Goal: Task Accomplishment & Management: Manage account settings

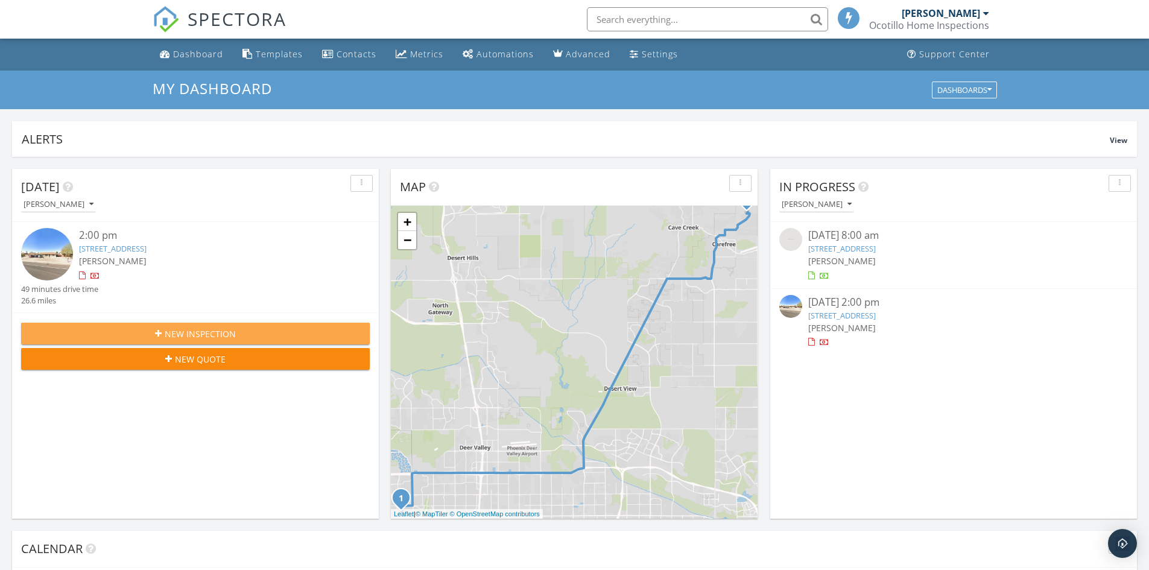
click at [222, 332] on span "New Inspection" at bounding box center [200, 333] width 71 height 13
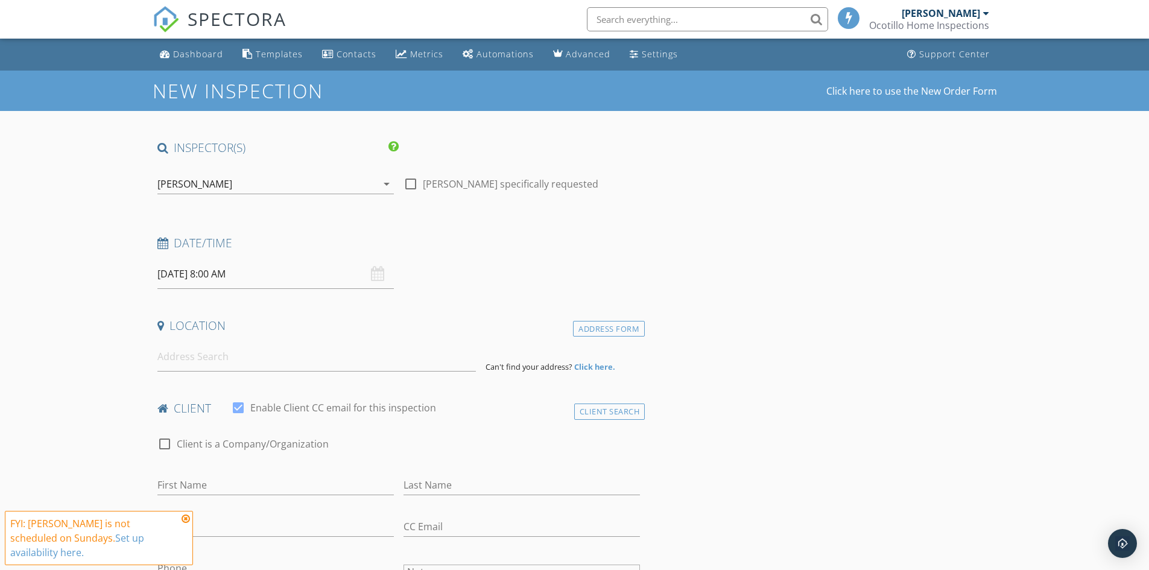
scroll to position [60, 0]
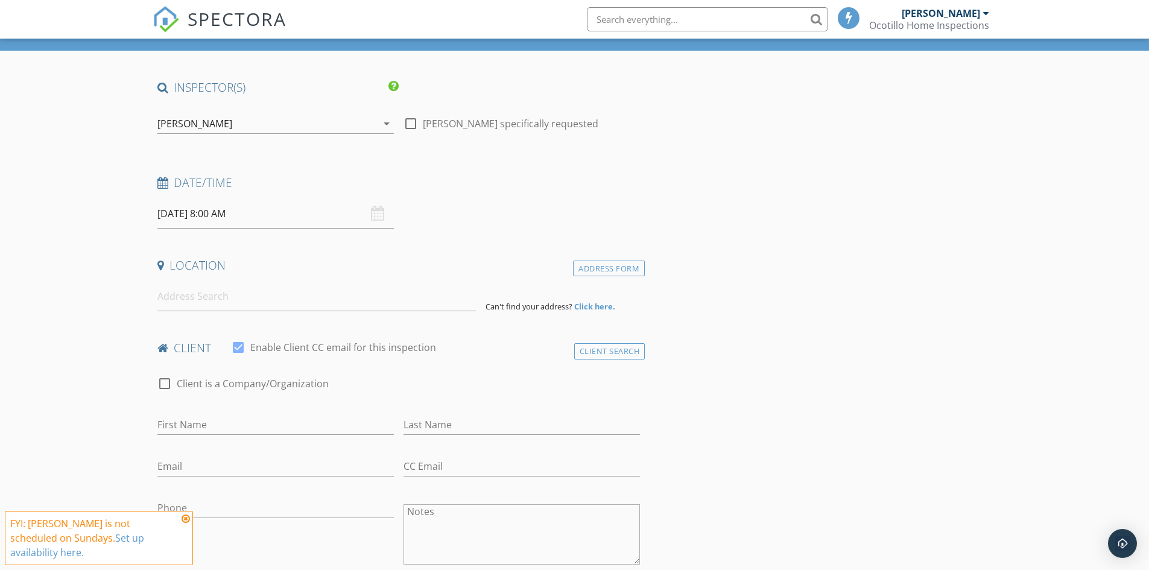
click at [381, 217] on div "09/28/2025 8:00 AM" at bounding box center [275, 214] width 236 height 30
click at [301, 211] on input "09/28/2025 8:00 AM" at bounding box center [275, 214] width 236 height 30
click at [208, 217] on input "09/28/2025 8:00 AM" at bounding box center [275, 214] width 236 height 30
type input "09/29/2025 8:00 AM"
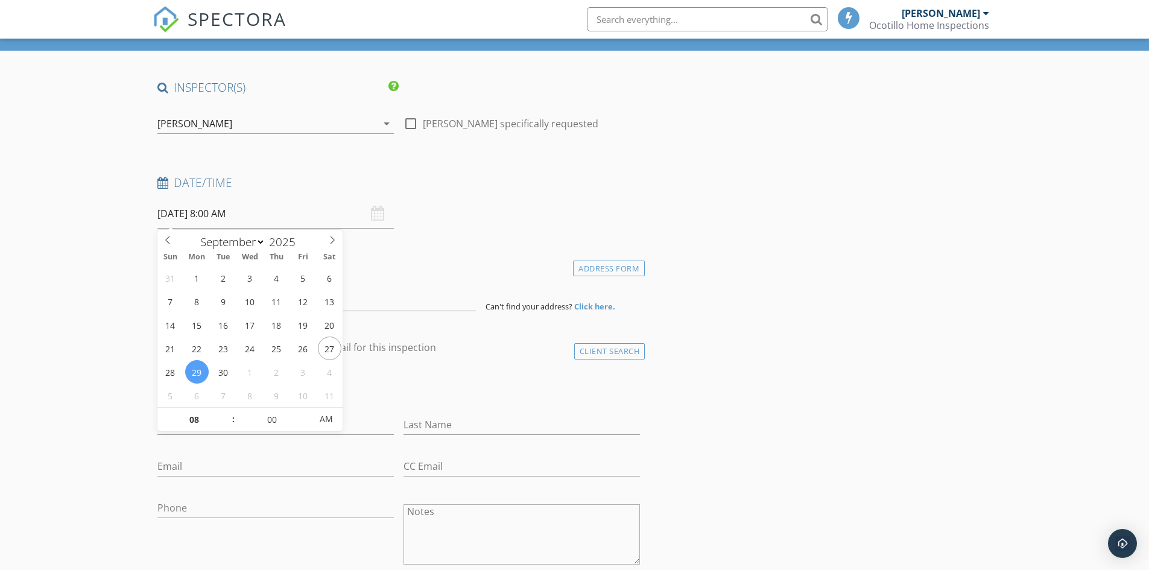
click at [450, 382] on div "check_box_outline_blank Client is a Company/Organization" at bounding box center [398, 389] width 483 height 31
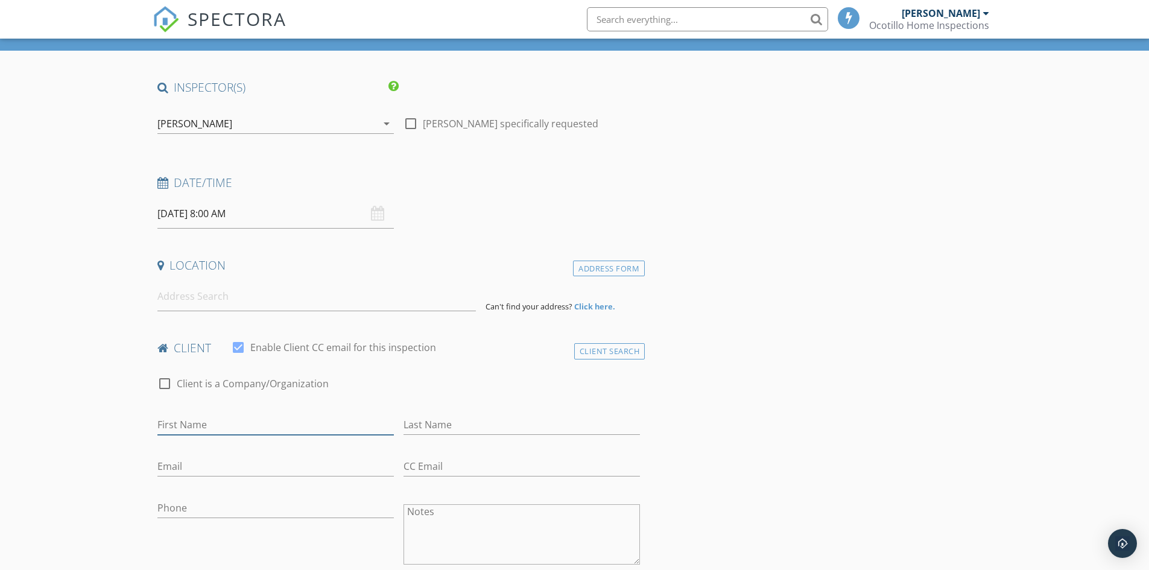
click at [258, 420] on input "First Name" at bounding box center [275, 425] width 236 height 20
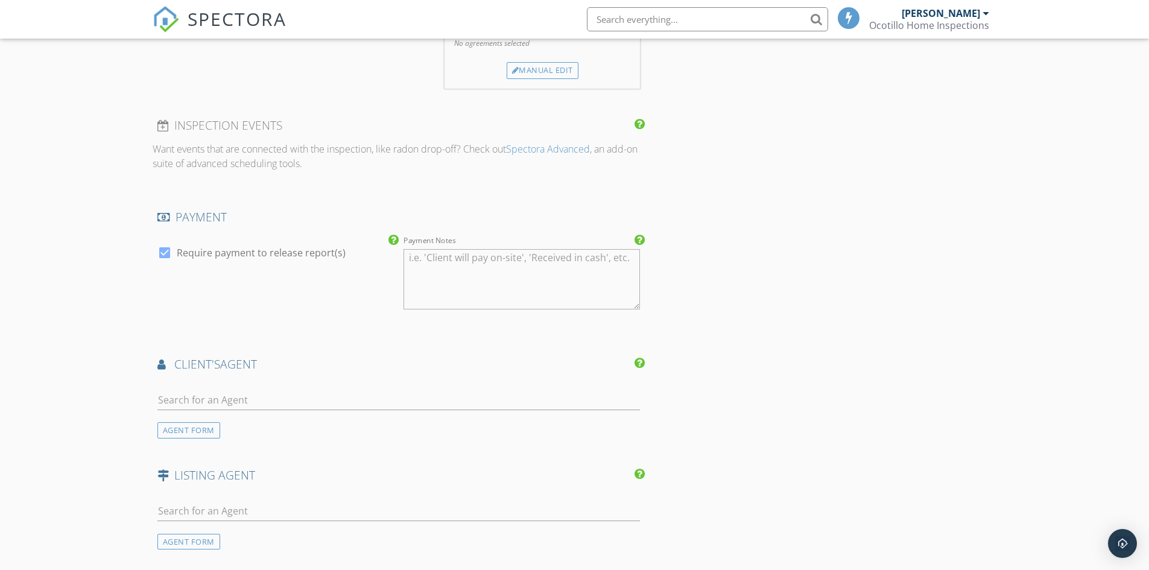
scroll to position [905, 0]
click at [165, 249] on div at bounding box center [164, 250] width 21 height 21
click at [167, 250] on div at bounding box center [164, 250] width 21 height 21
checkbox input "true"
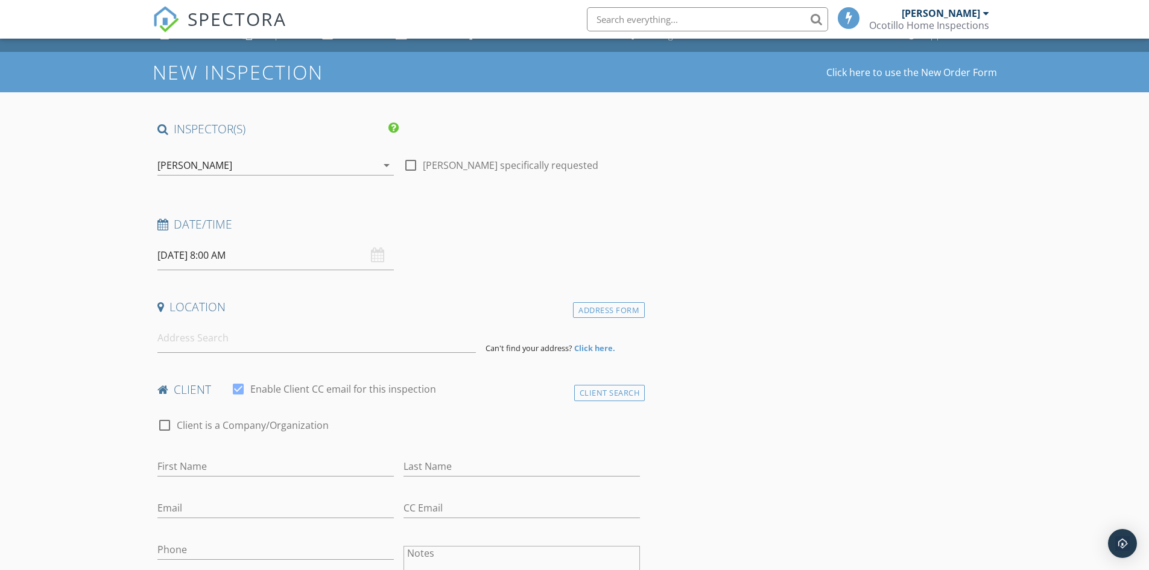
scroll to position [0, 0]
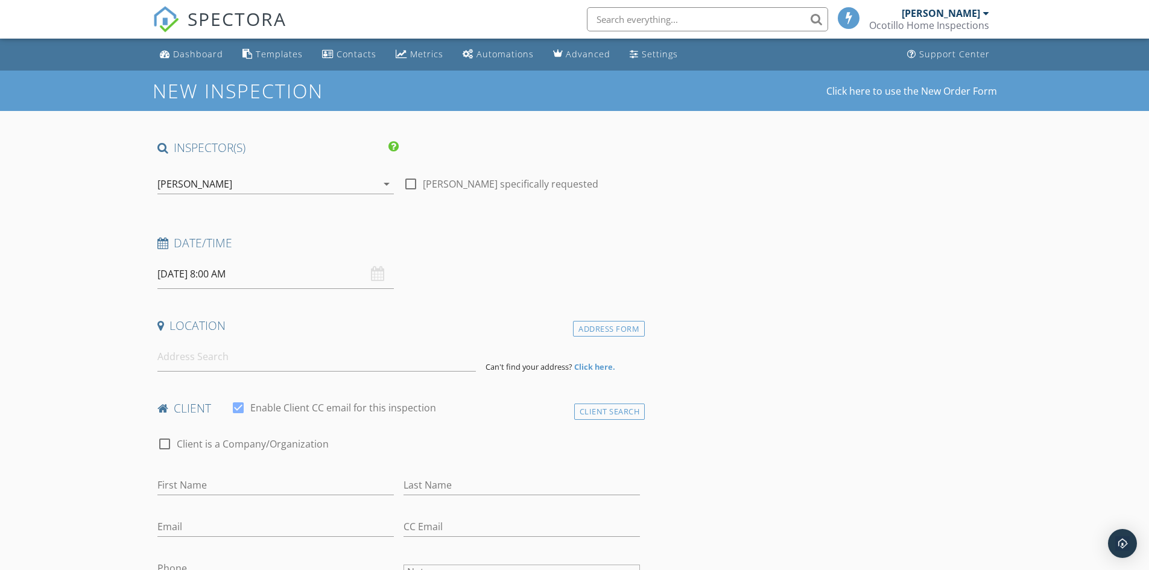
drag, startPoint x: 652, startPoint y: 52, endPoint x: 658, endPoint y: 94, distance: 42.6
click at [652, 52] on div "Settings" at bounding box center [660, 53] width 36 height 11
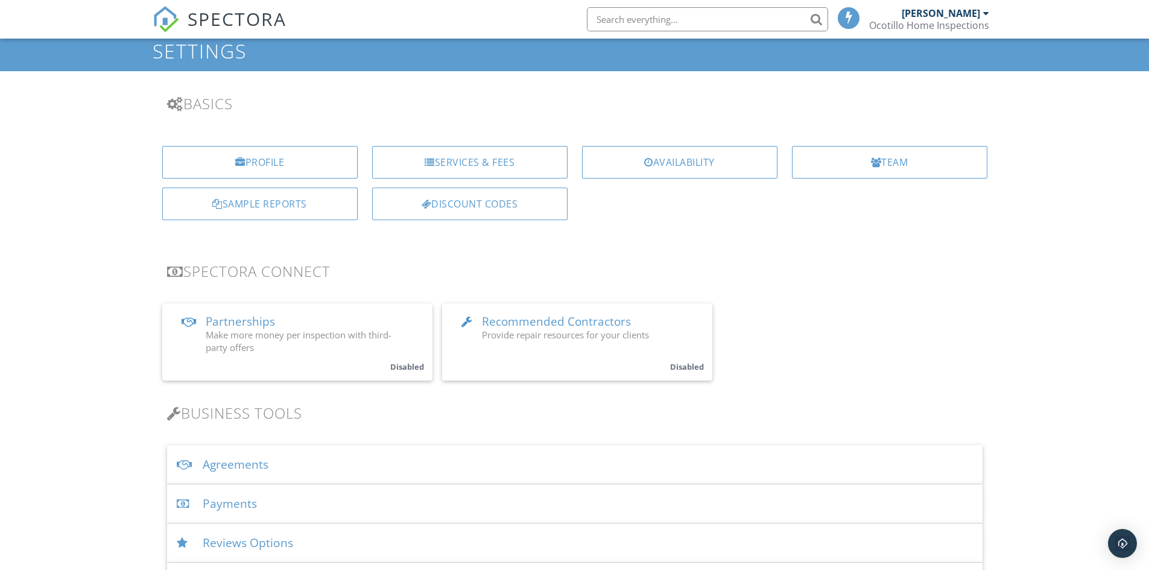
scroll to position [121, 0]
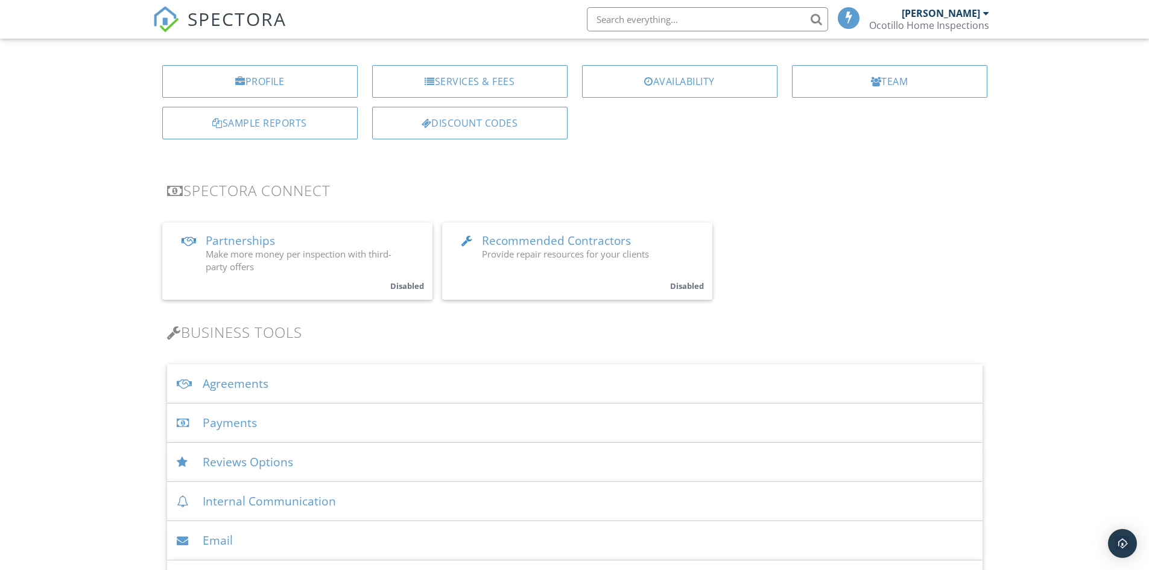
click at [238, 382] on div "Agreements" at bounding box center [574, 383] width 815 height 39
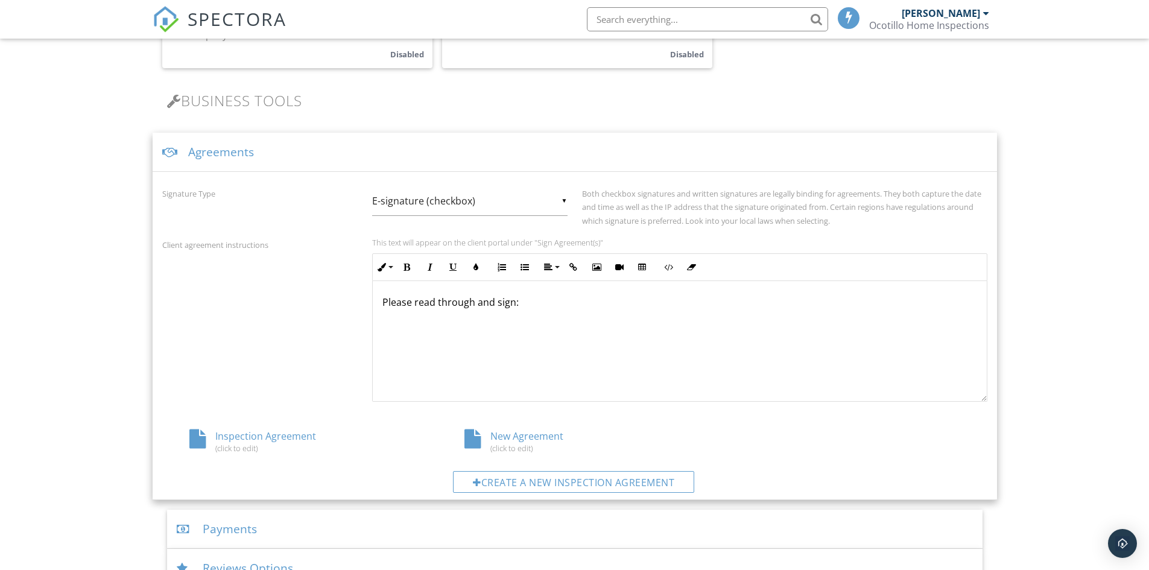
scroll to position [362, 0]
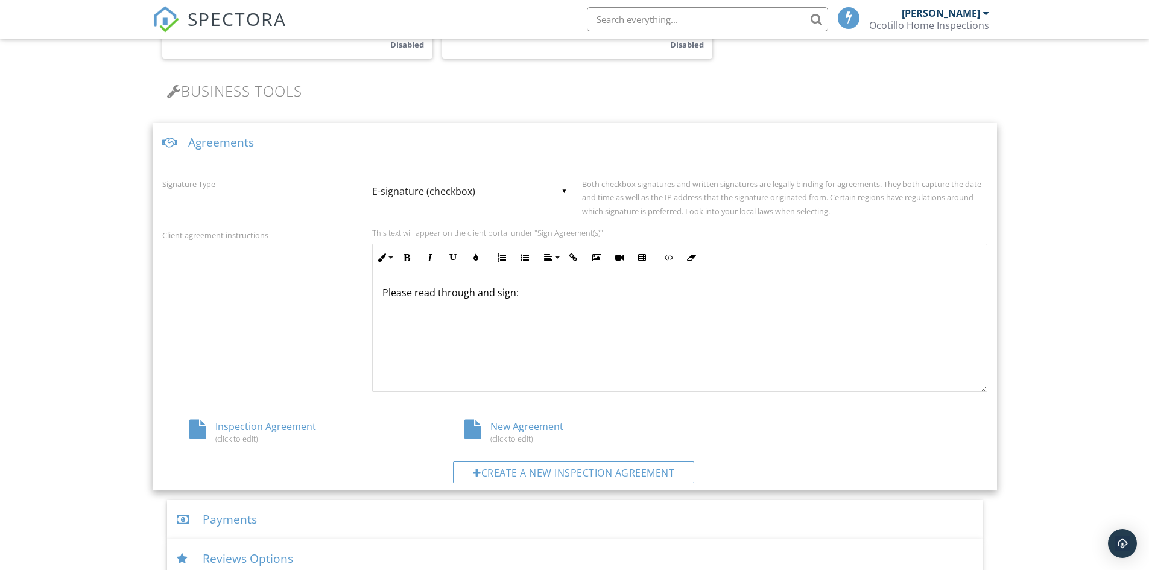
click at [296, 426] on div "Inspection Agreement (click to edit)" at bounding box center [299, 431] width 275 height 23
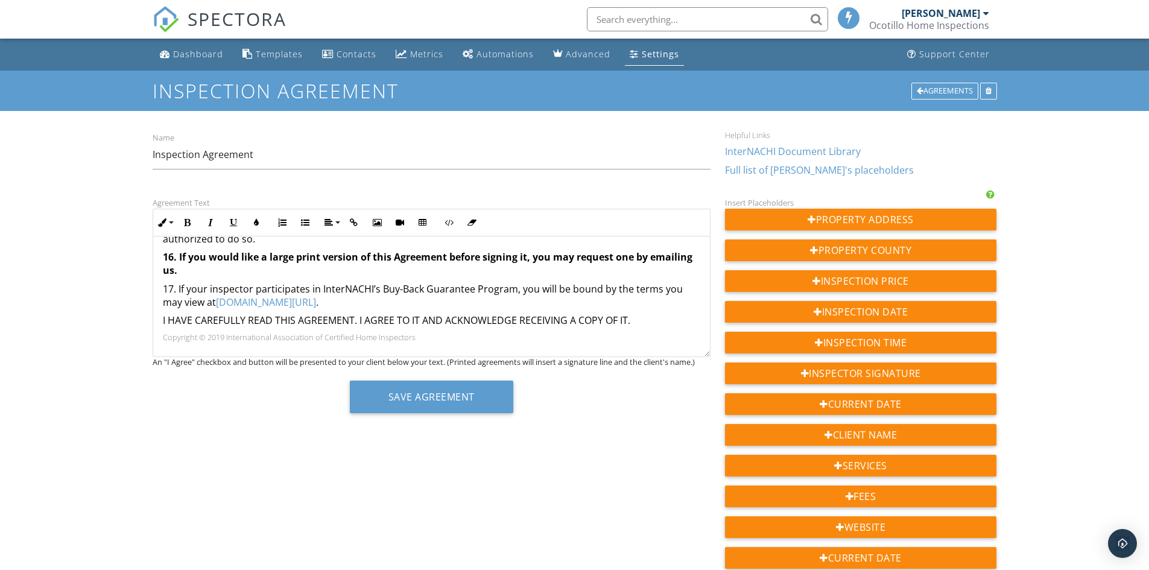
scroll to position [1059, 0]
click at [629, 471] on div "Agreement Text Inline Style XLarge Large Normal Small Light Small/Light Bold It…" at bounding box center [574, 551] width 859 height 713
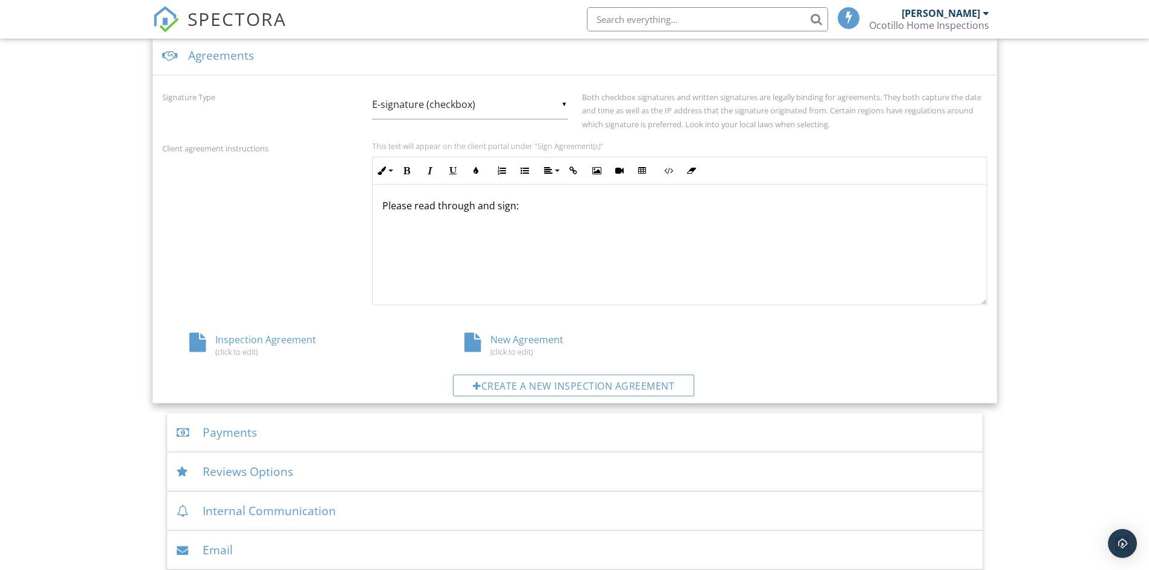
scroll to position [362, 0]
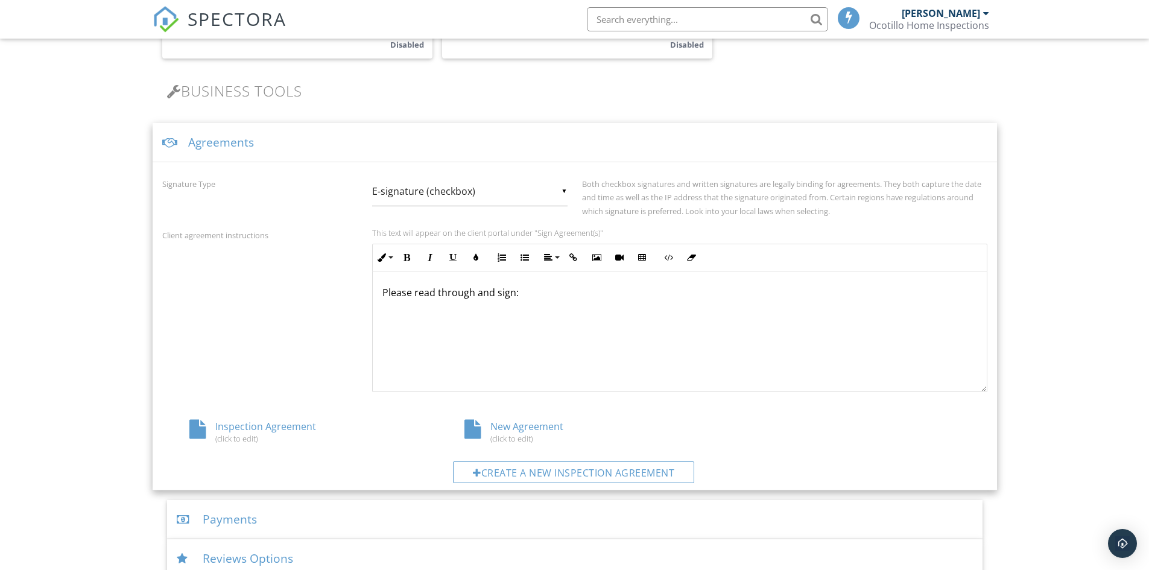
click at [513, 430] on div "New Agreement (click to edit)" at bounding box center [574, 431] width 275 height 23
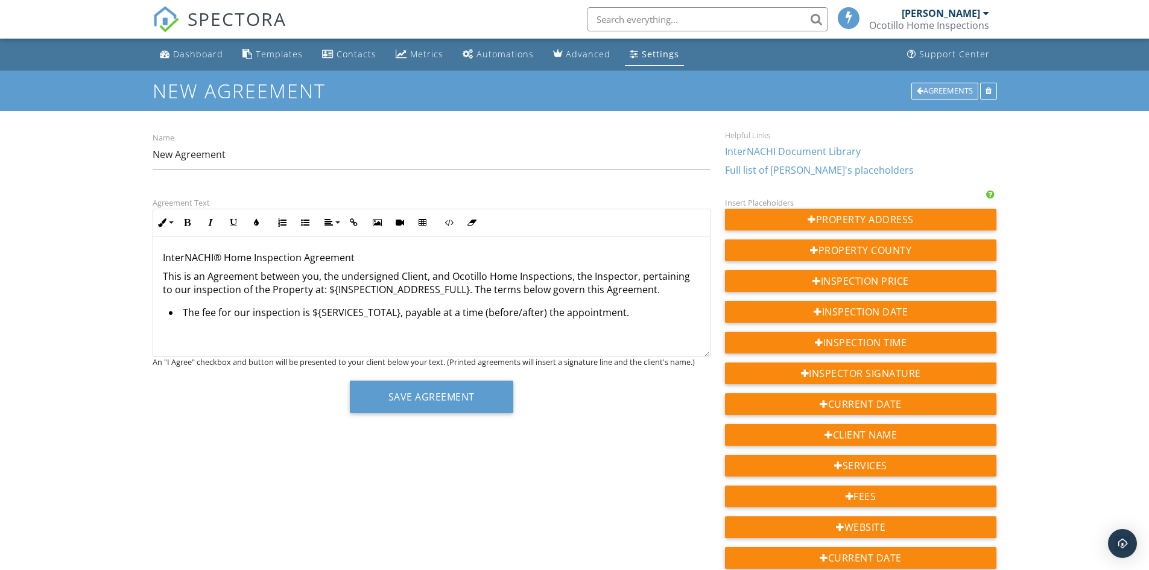
click at [918, 90] on div at bounding box center [920, 91] width 7 height 8
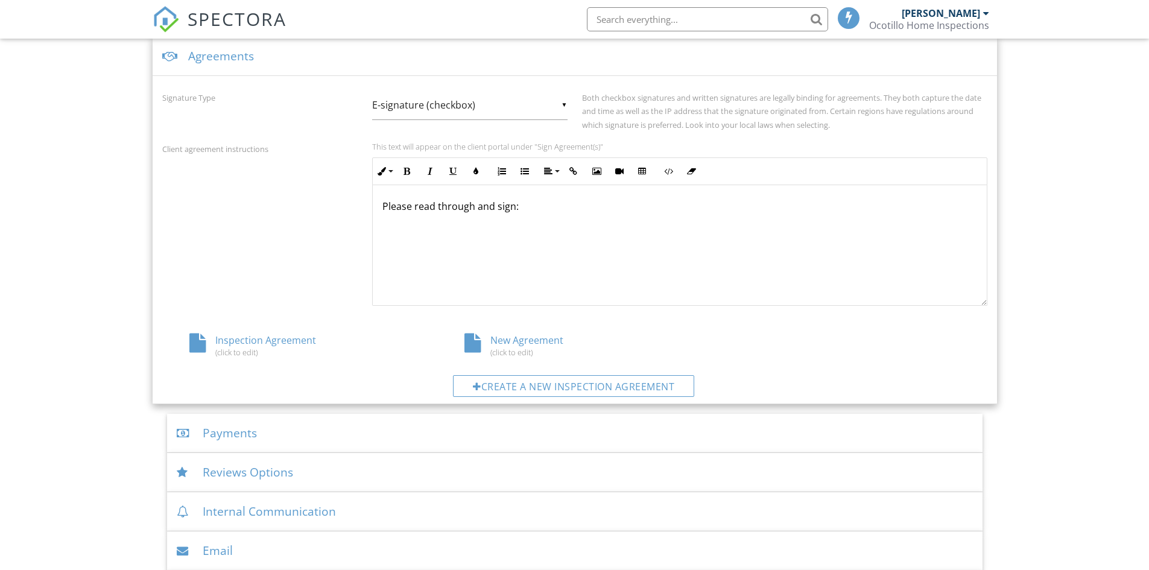
scroll to position [449, 0]
click at [525, 341] on div "New Agreement (click to edit)" at bounding box center [574, 344] width 275 height 23
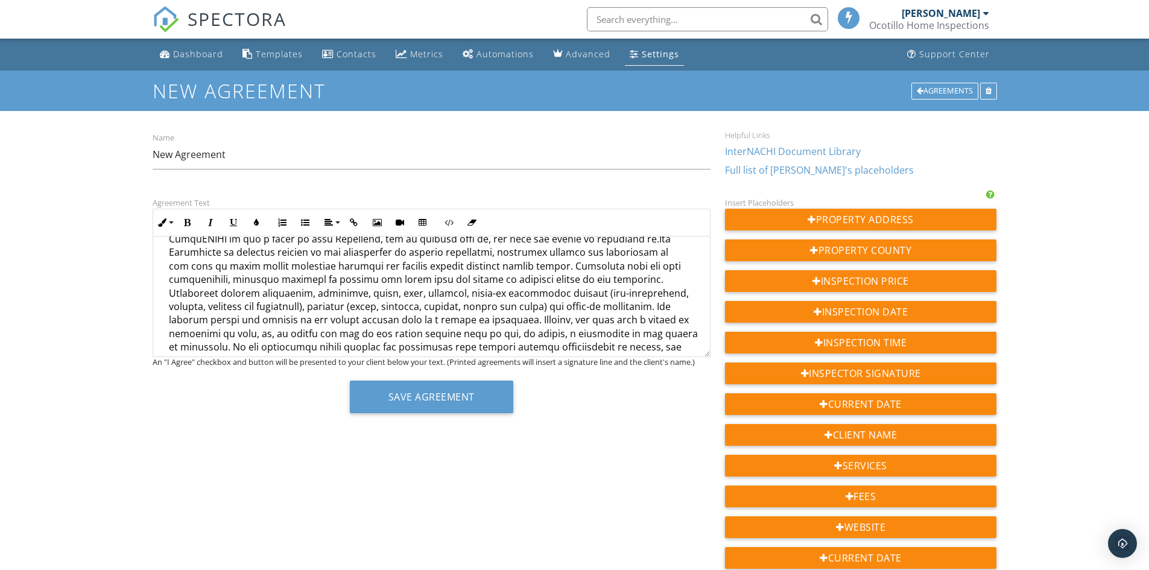
scroll to position [302, 0]
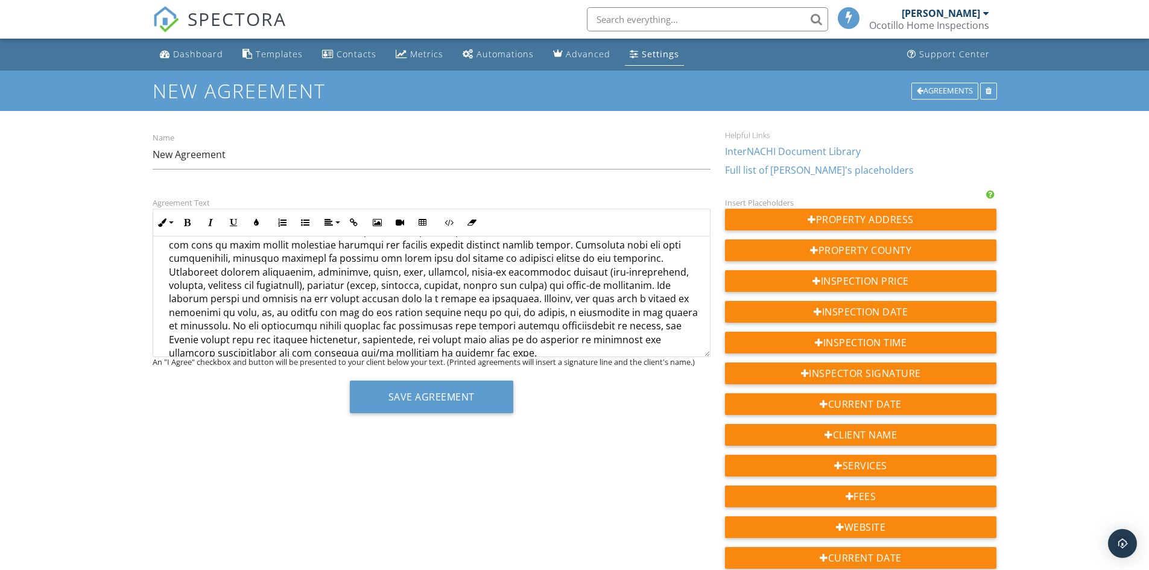
click at [452, 271] on li at bounding box center [434, 253] width 531 height 219
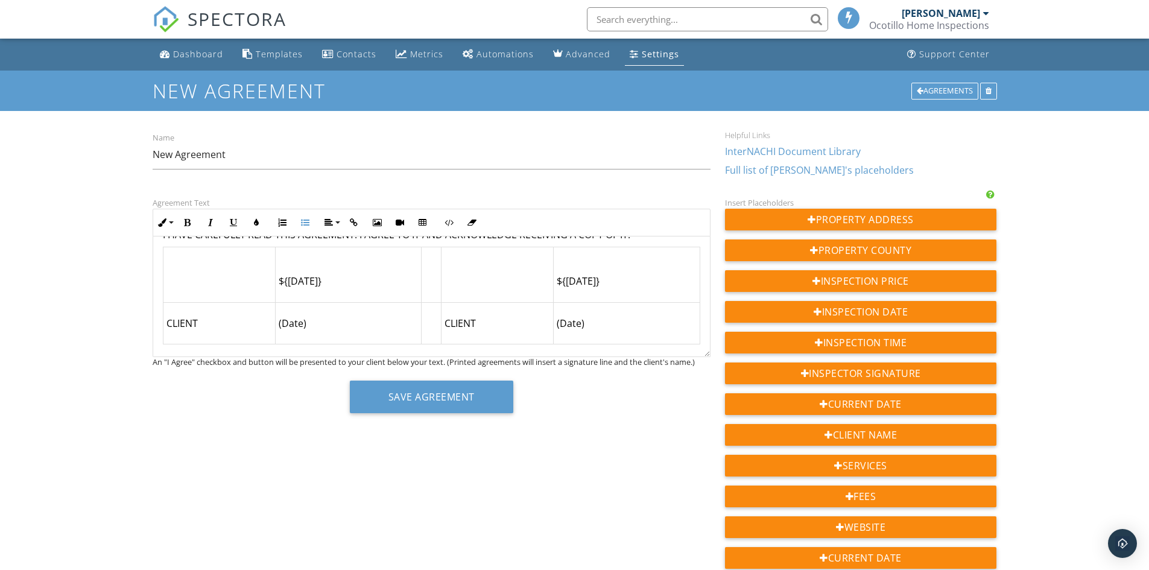
scroll to position [1886, 0]
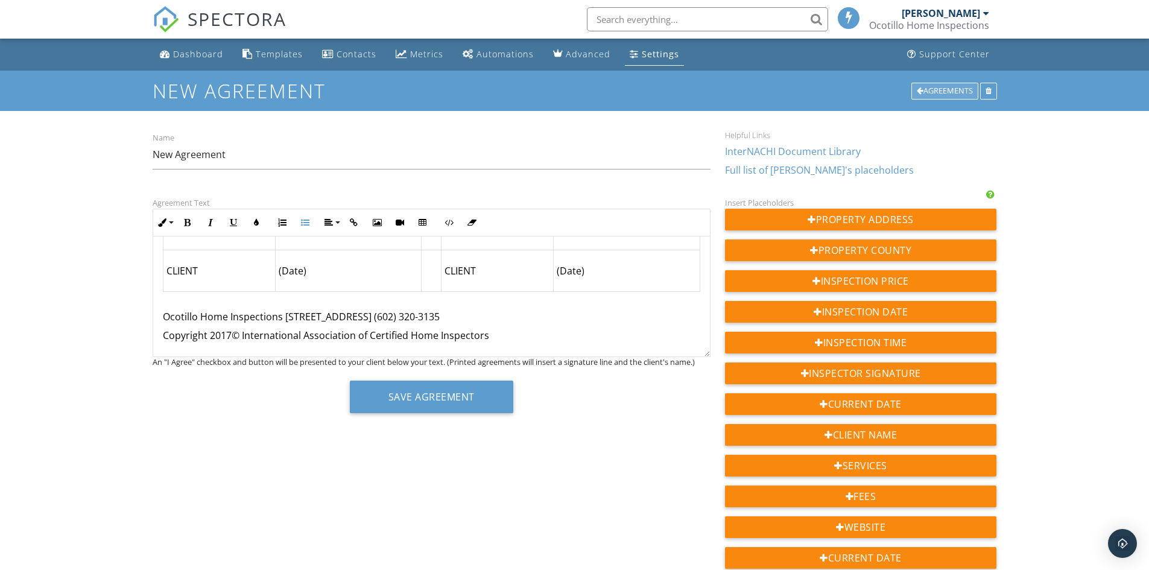
click at [930, 89] on div "Agreements" at bounding box center [944, 91] width 67 height 17
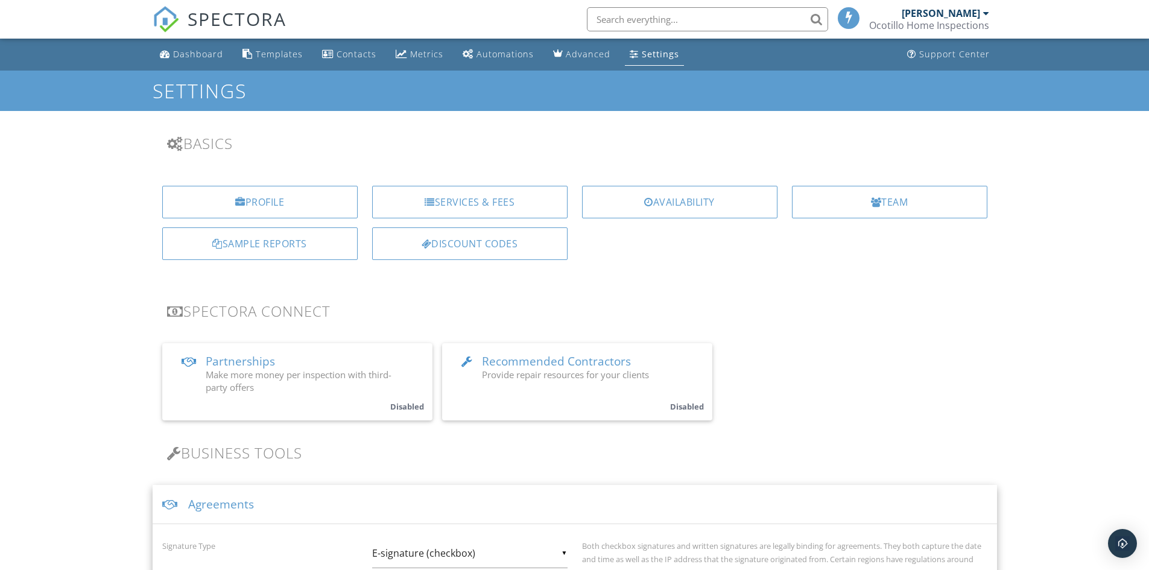
click at [680, 24] on input "text" at bounding box center [707, 19] width 241 height 24
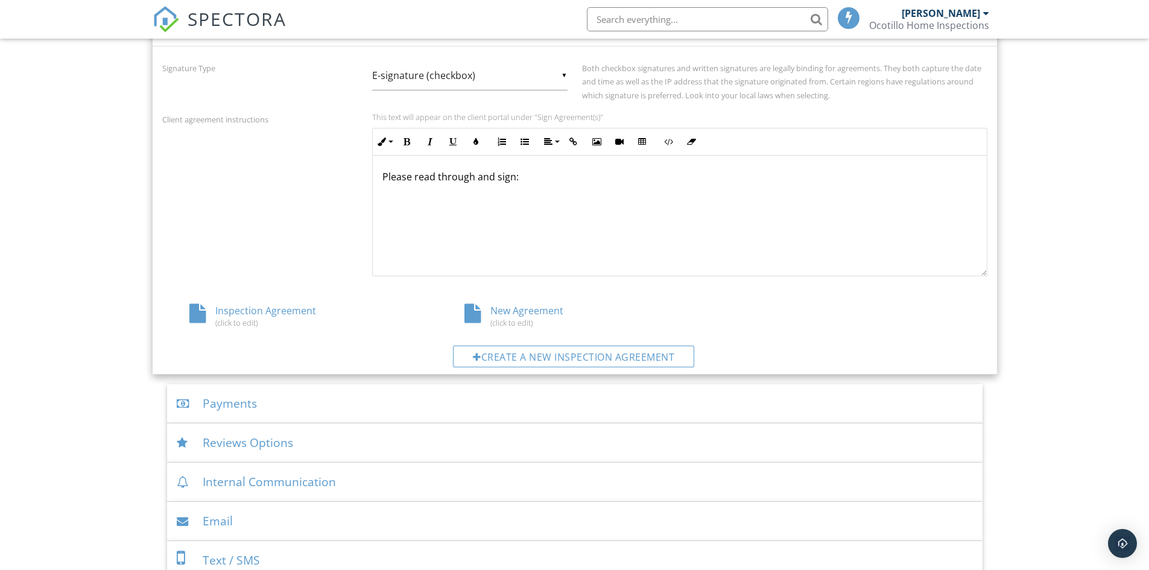
scroll to position [482, 0]
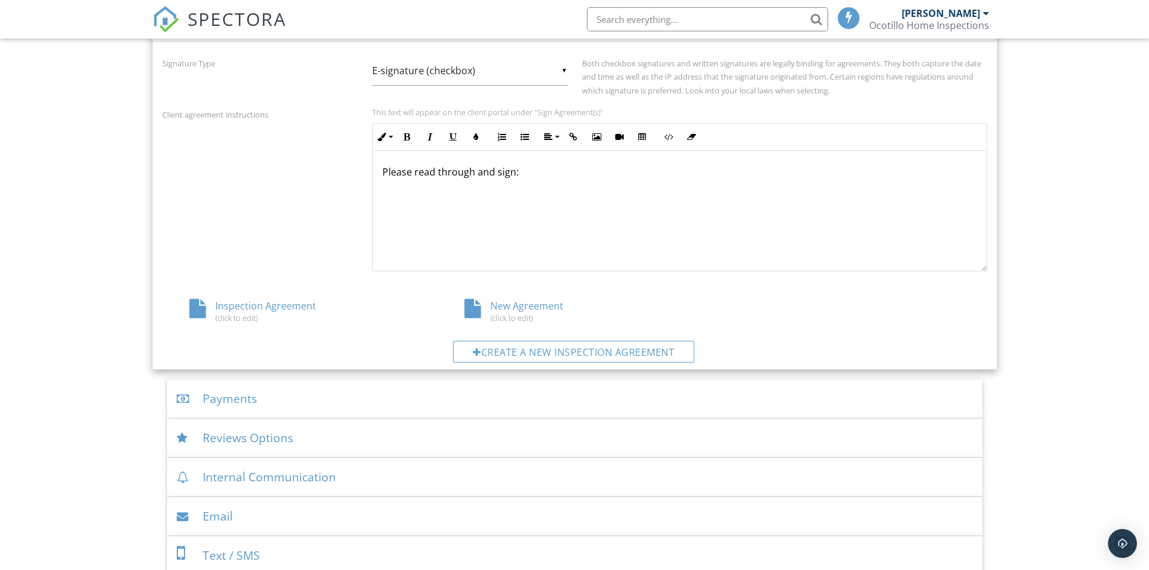
click at [242, 302] on div "Inspection Agreement (click to edit)" at bounding box center [299, 310] width 275 height 23
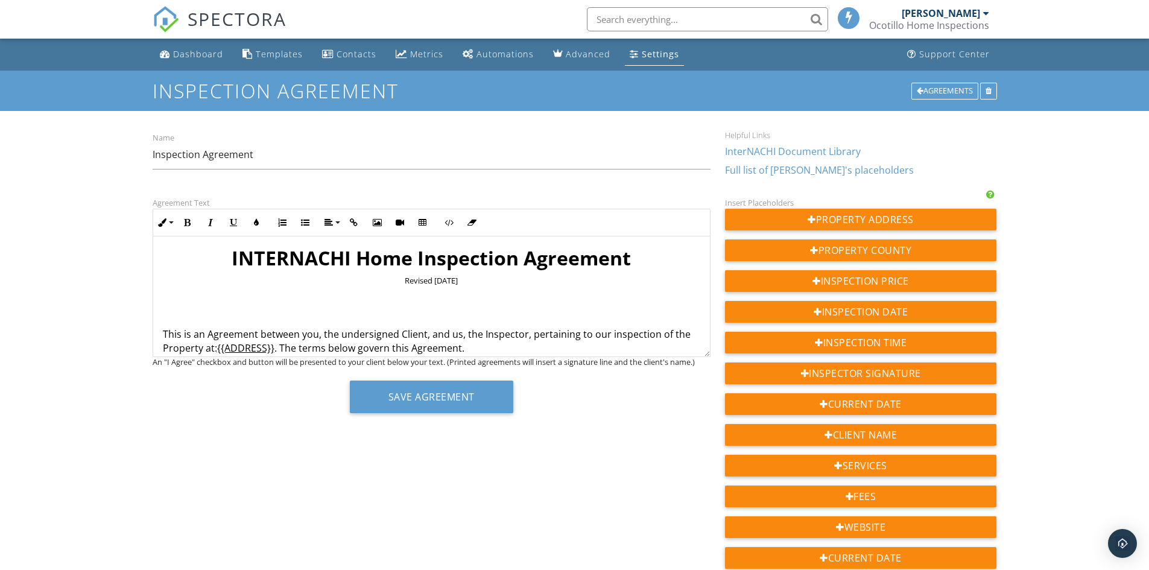
click at [189, 54] on div "Dashboard" at bounding box center [198, 53] width 50 height 11
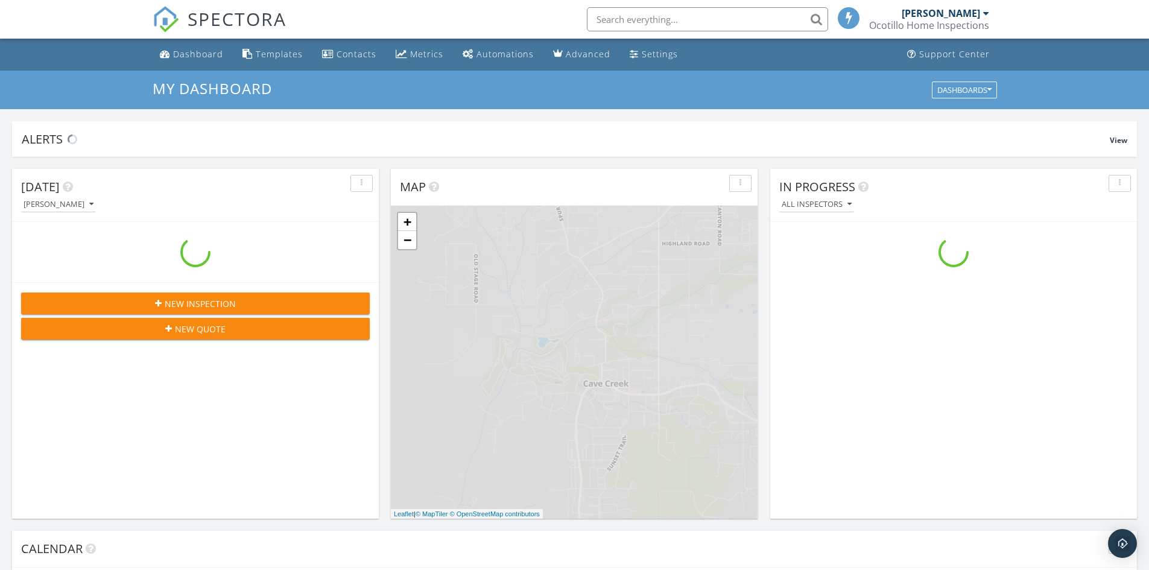
scroll to position [1116, 1168]
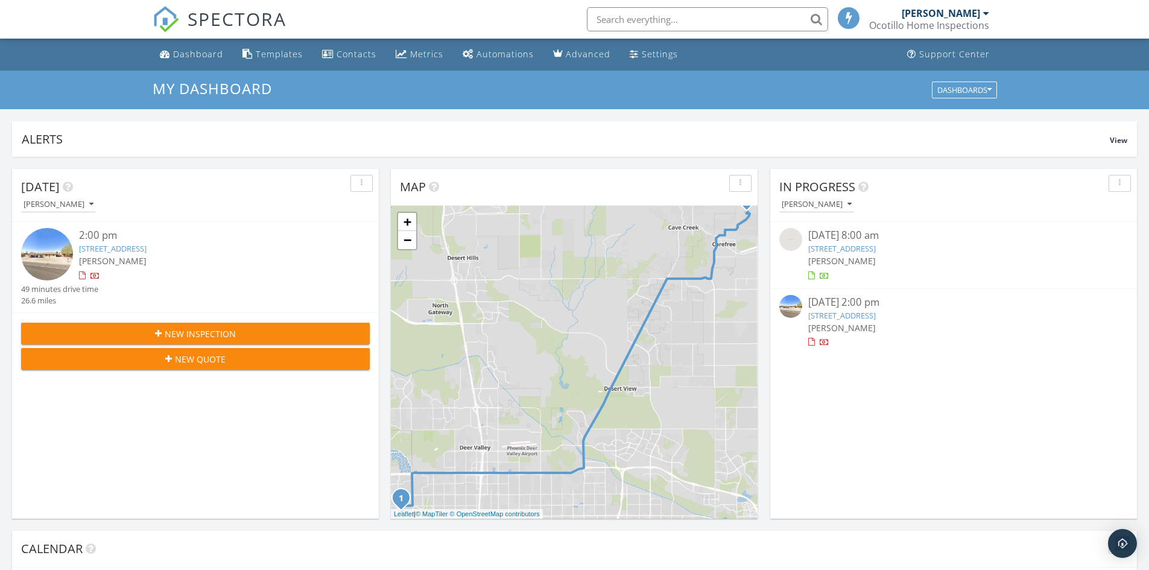
click at [98, 241] on div "2:00 pm" at bounding box center [210, 235] width 262 height 15
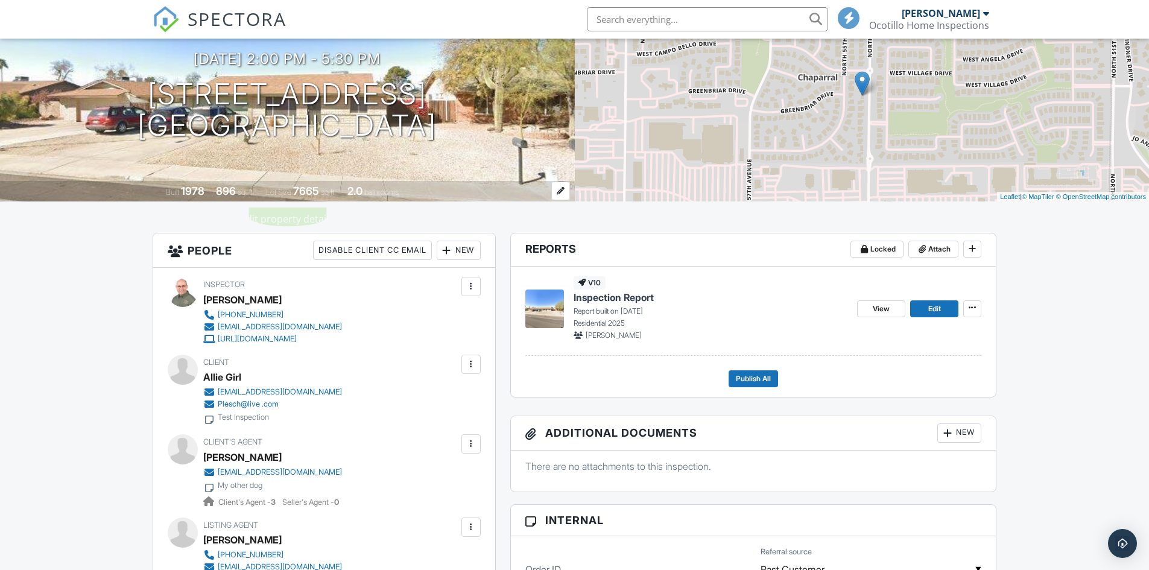
scroll to position [241, 0]
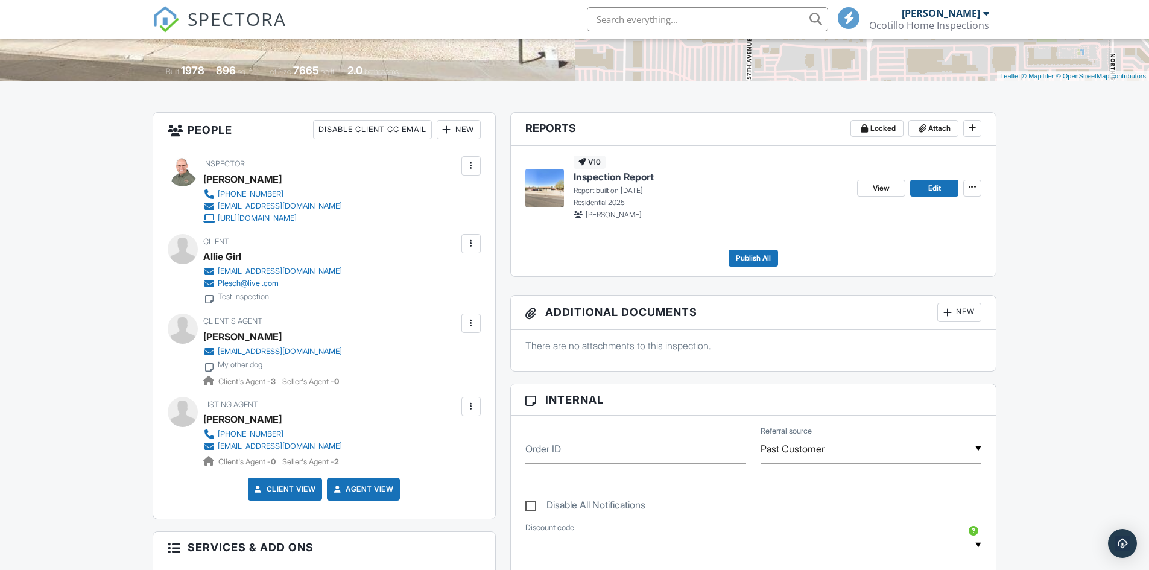
click at [472, 245] on div at bounding box center [471, 244] width 12 height 12
click at [472, 412] on div at bounding box center [471, 406] width 12 height 12
click at [466, 246] on div at bounding box center [471, 244] width 12 height 12
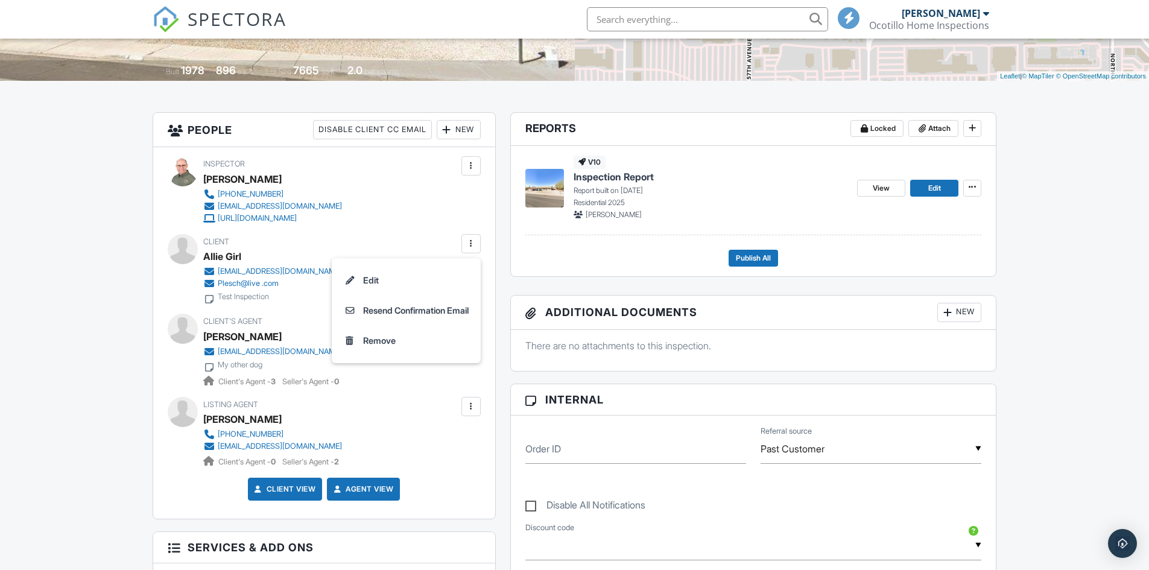
click at [409, 236] on div "Client Allie Girl wkleschniok@gmail.com Plesch@live .com Test Inspection" at bounding box center [324, 269] width 313 height 70
click at [472, 410] on div at bounding box center [471, 406] width 12 height 12
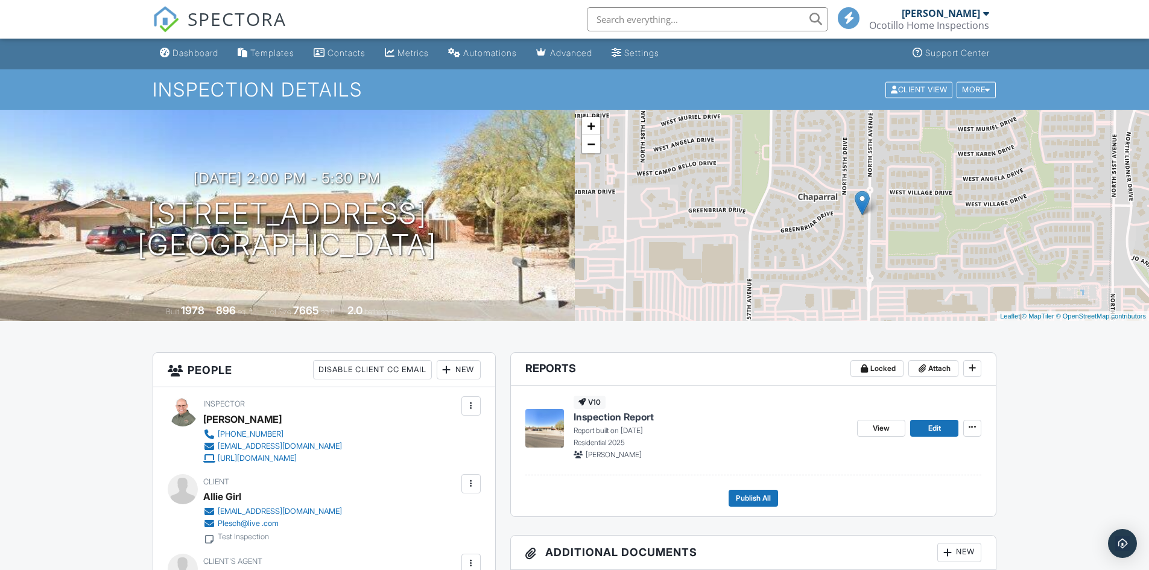
scroll to position [0, 0]
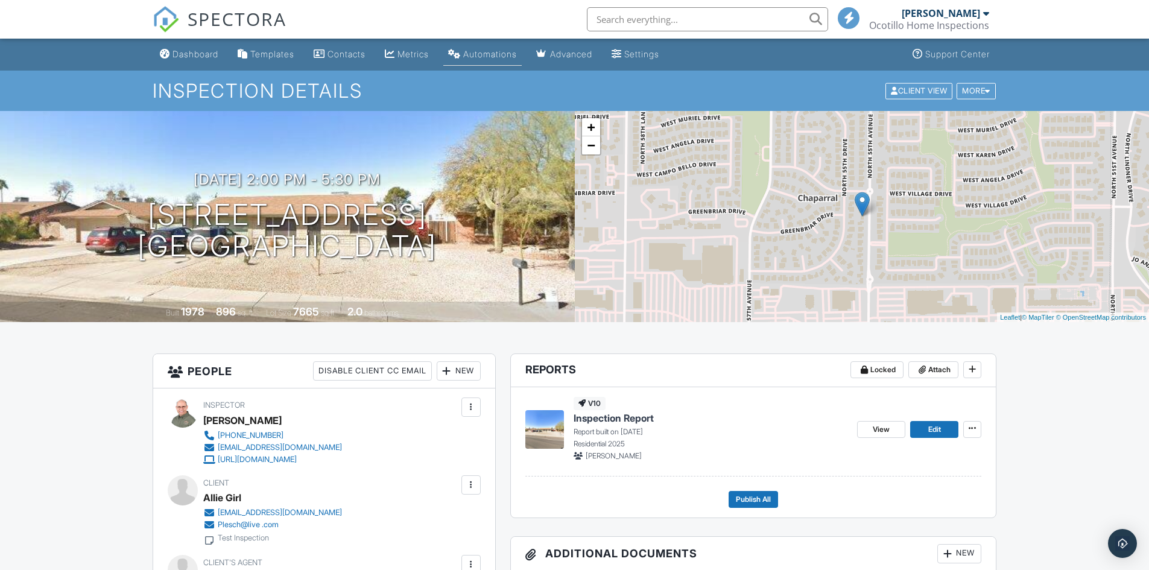
click at [501, 56] on div "Automations" at bounding box center [490, 54] width 54 height 10
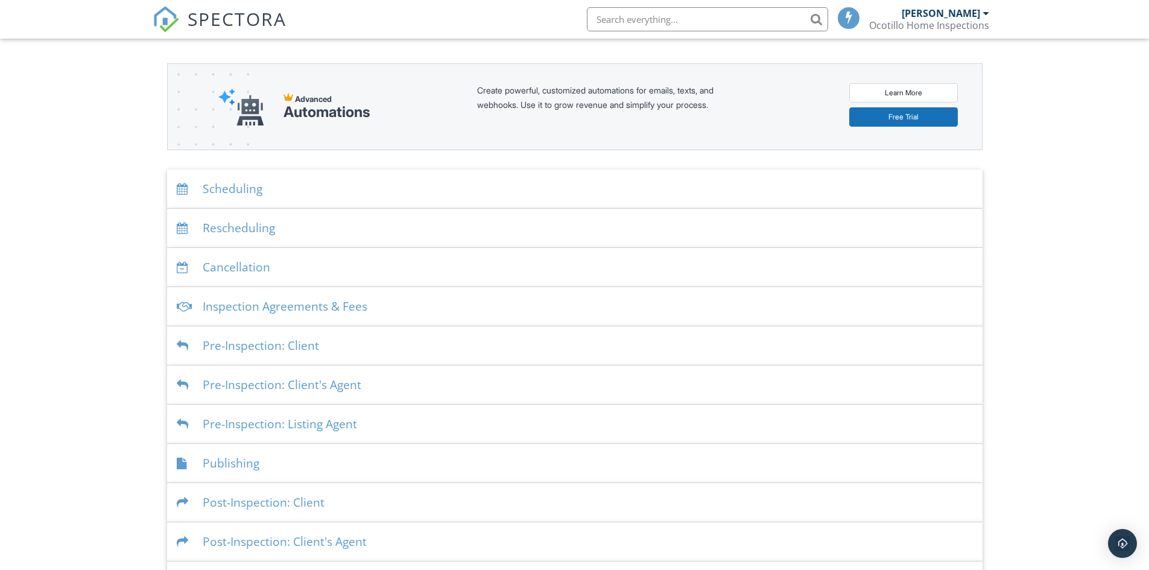
scroll to position [161, 0]
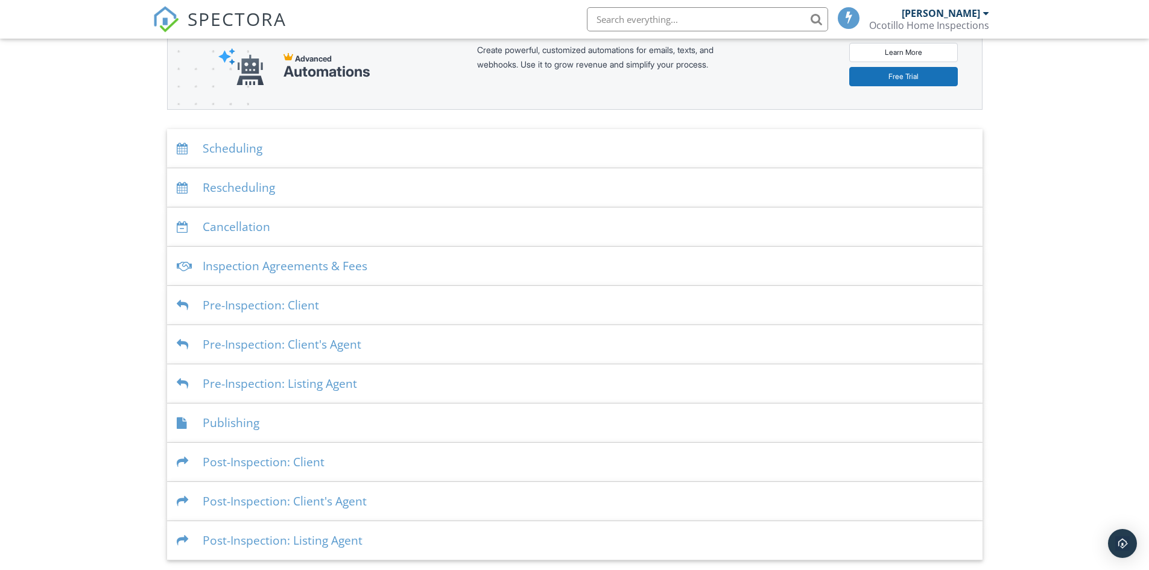
click at [262, 297] on div "Pre-Inspection: Client" at bounding box center [574, 305] width 815 height 39
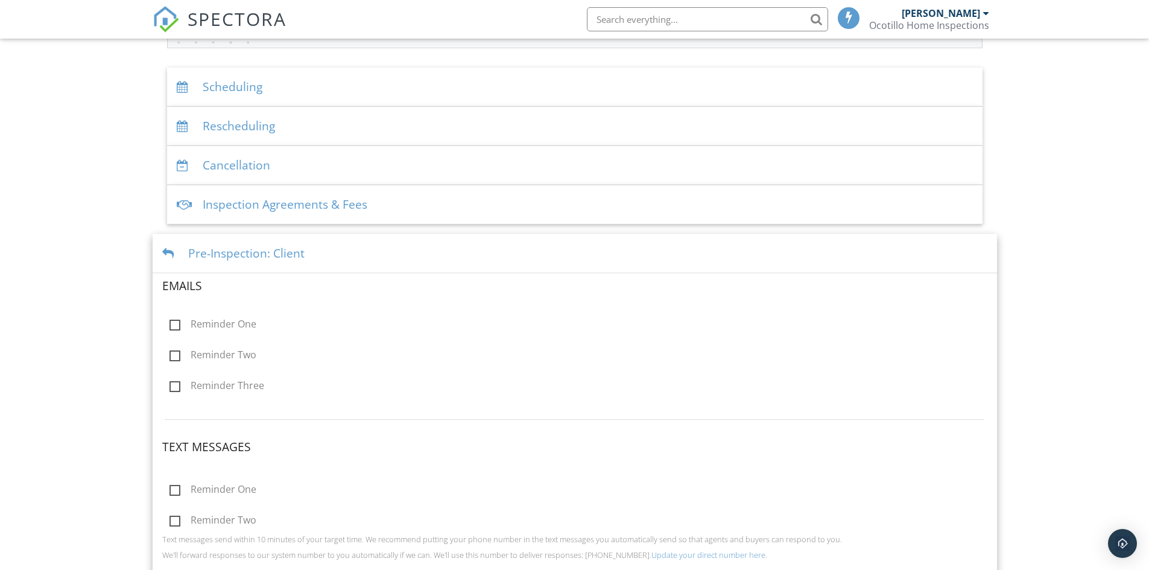
scroll to position [282, 0]
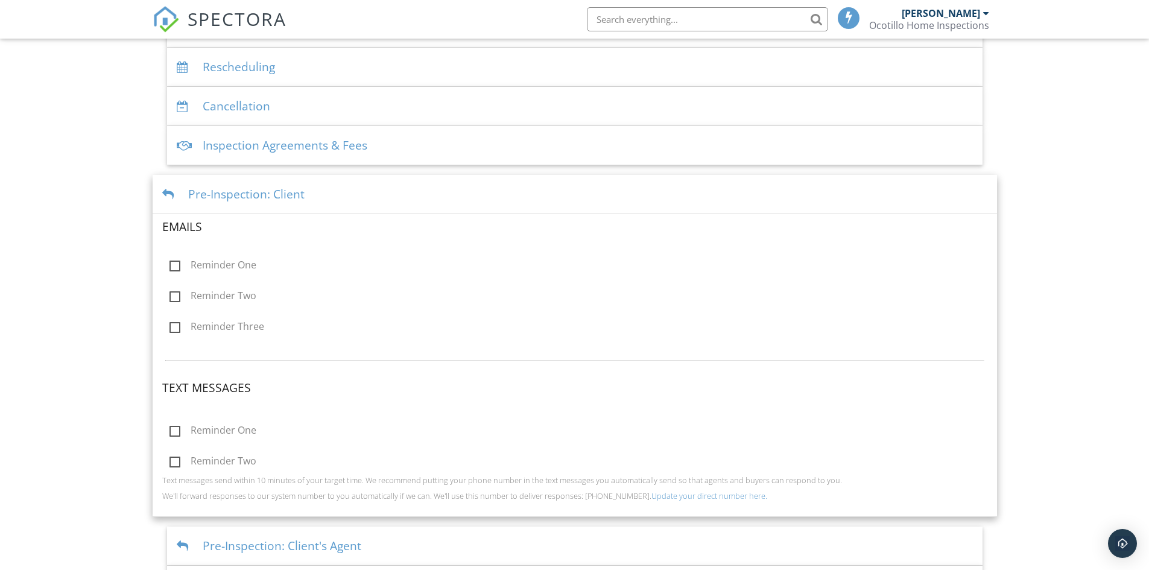
click at [76, 145] on div "Dashboard Templates Contacts Metrics Automations Advanced Settings Support Cent…" at bounding box center [574, 259] width 1149 height 1005
click at [218, 190] on div "Pre-Inspection: Client" at bounding box center [575, 194] width 844 height 39
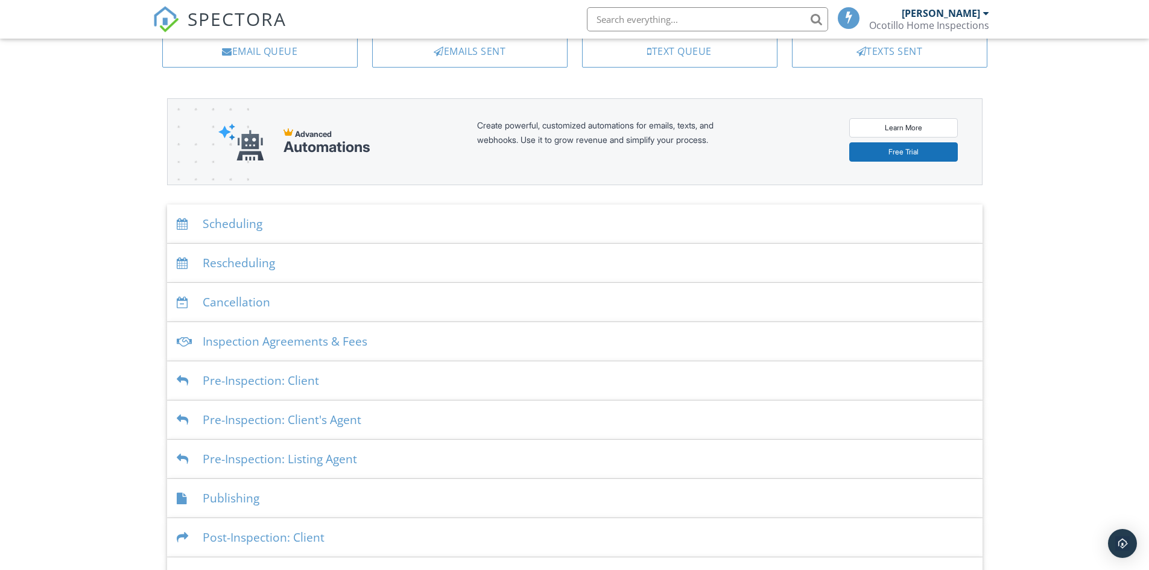
scroll to position [0, 0]
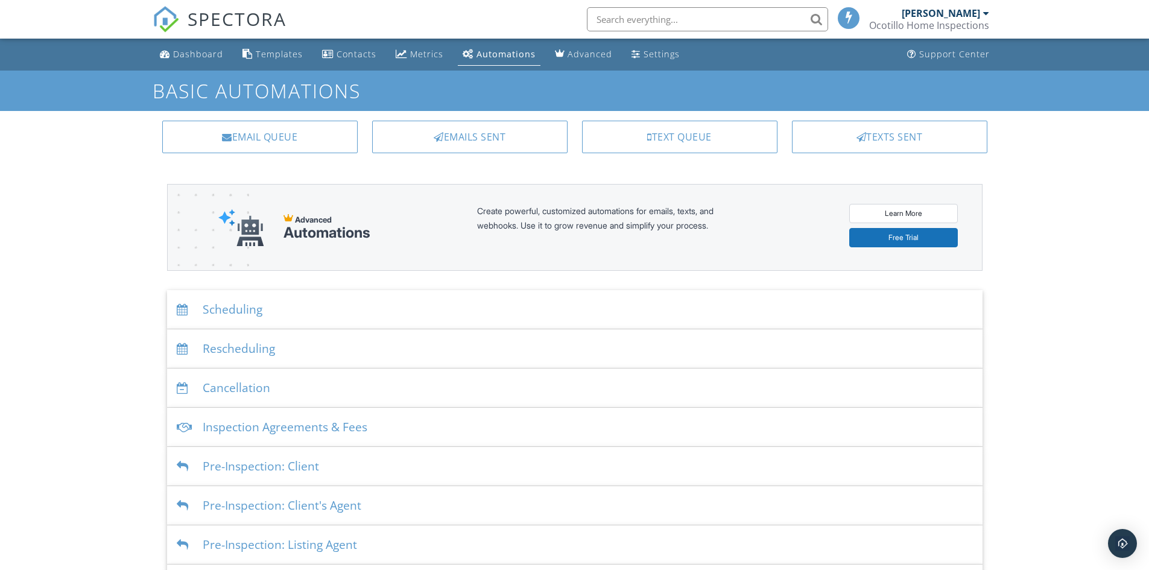
drag, startPoint x: 450, startPoint y: 136, endPoint x: 446, endPoint y: 142, distance: 7.4
click at [450, 136] on div "Emails Sent" at bounding box center [469, 137] width 195 height 33
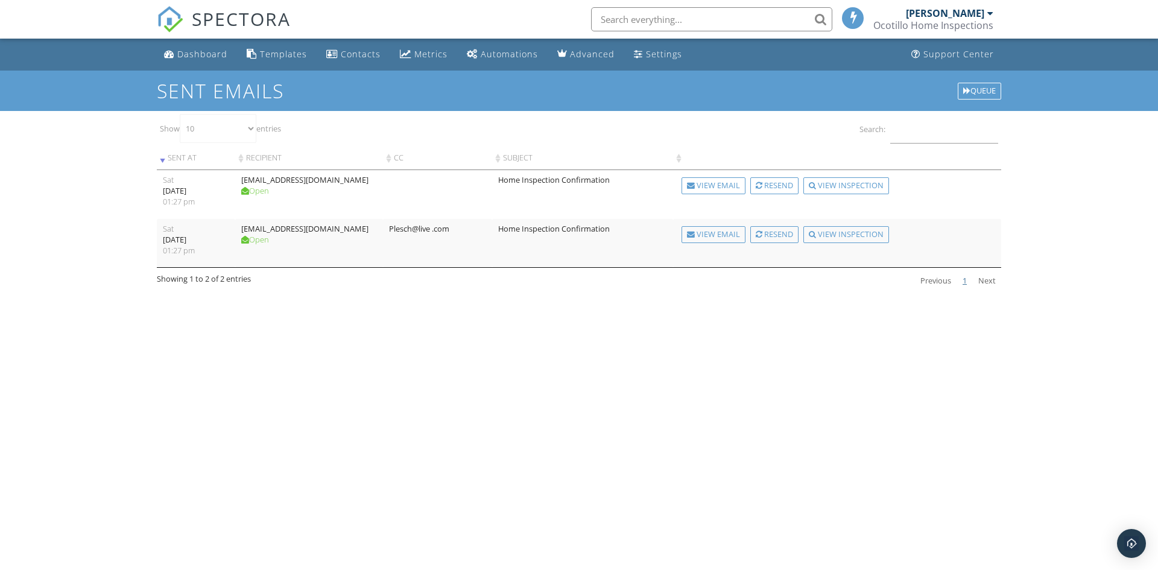
click at [979, 93] on div "Queue" at bounding box center [979, 91] width 43 height 17
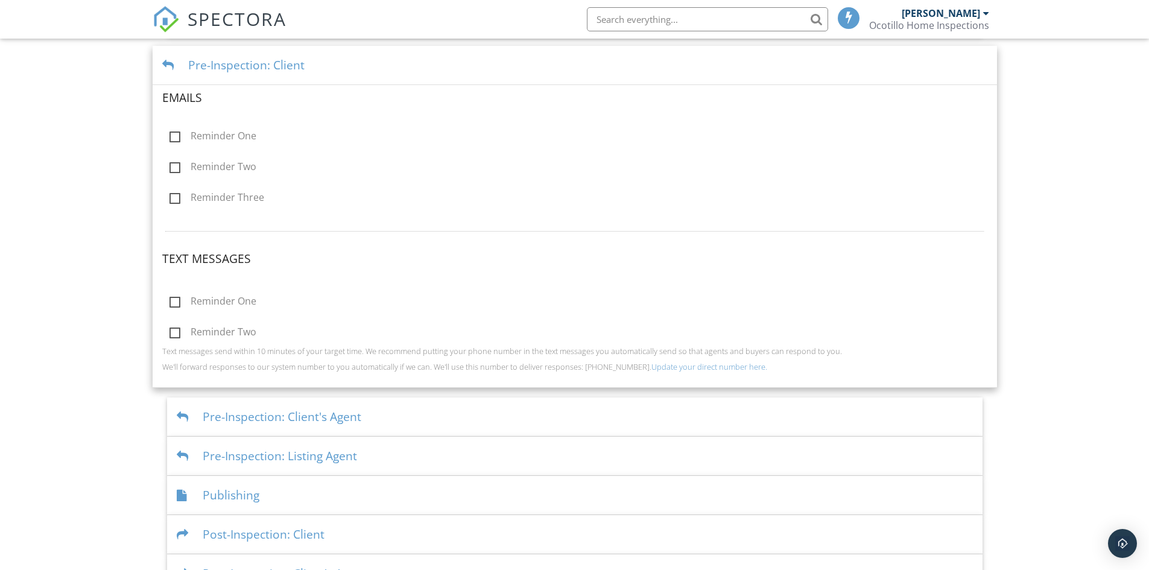
scroll to position [161, 0]
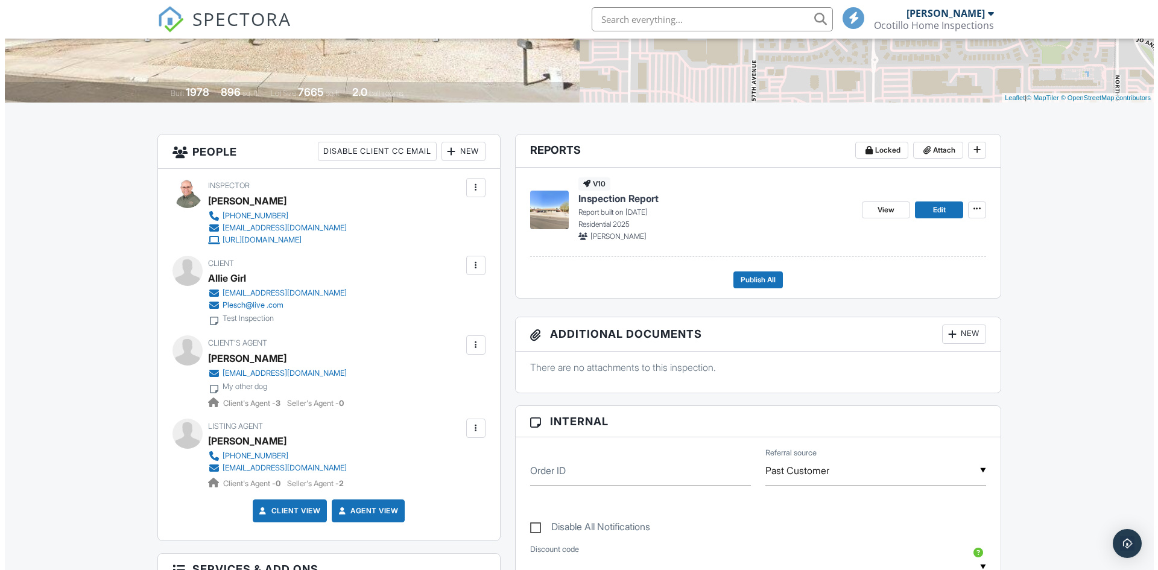
scroll to position [241, 0]
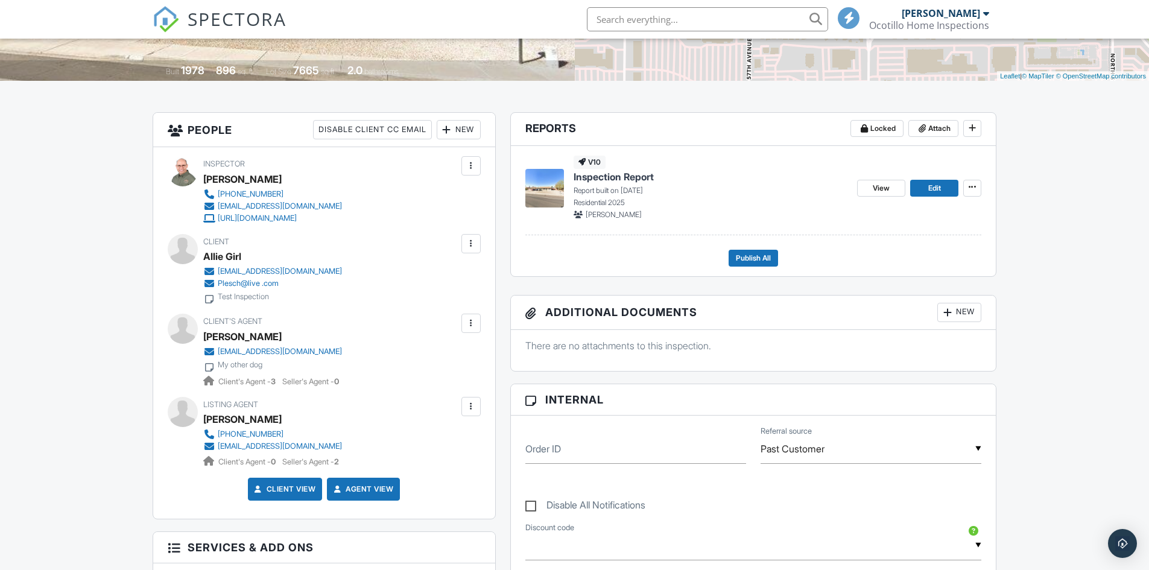
click at [473, 403] on div at bounding box center [471, 406] width 12 height 12
click at [423, 472] on li "Resend Confirmation Email" at bounding box center [406, 473] width 134 height 30
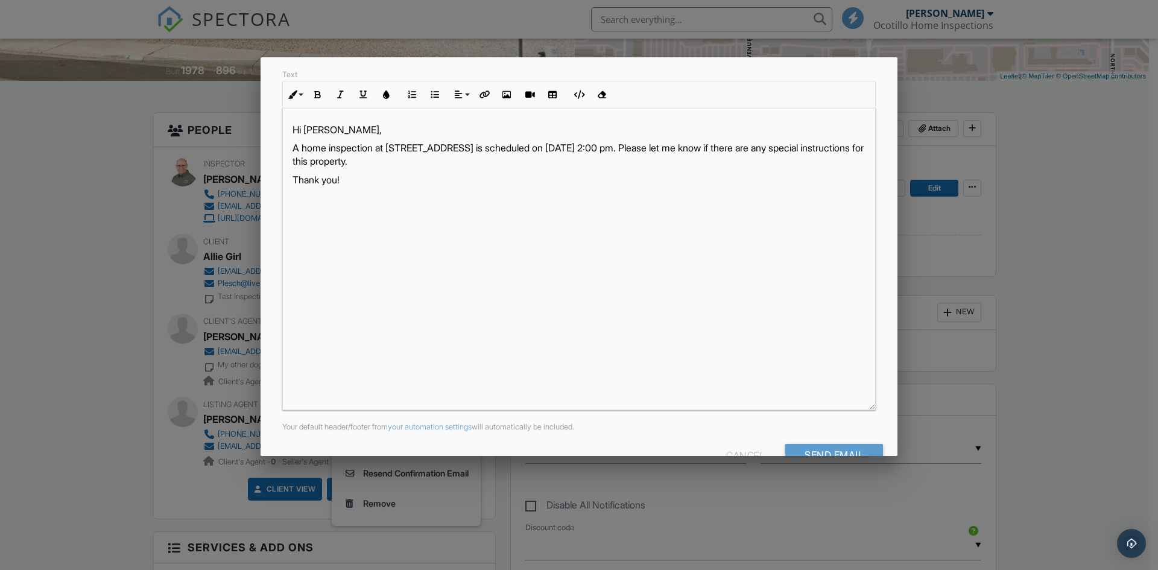
scroll to position [194, 0]
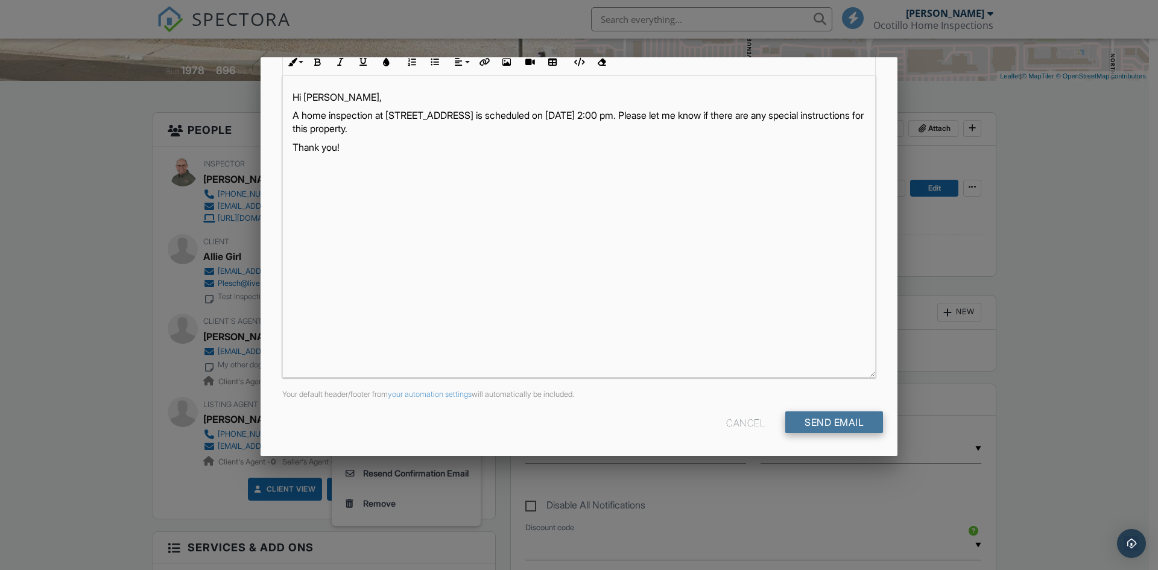
click at [814, 423] on input "Send Email" at bounding box center [834, 422] width 98 height 22
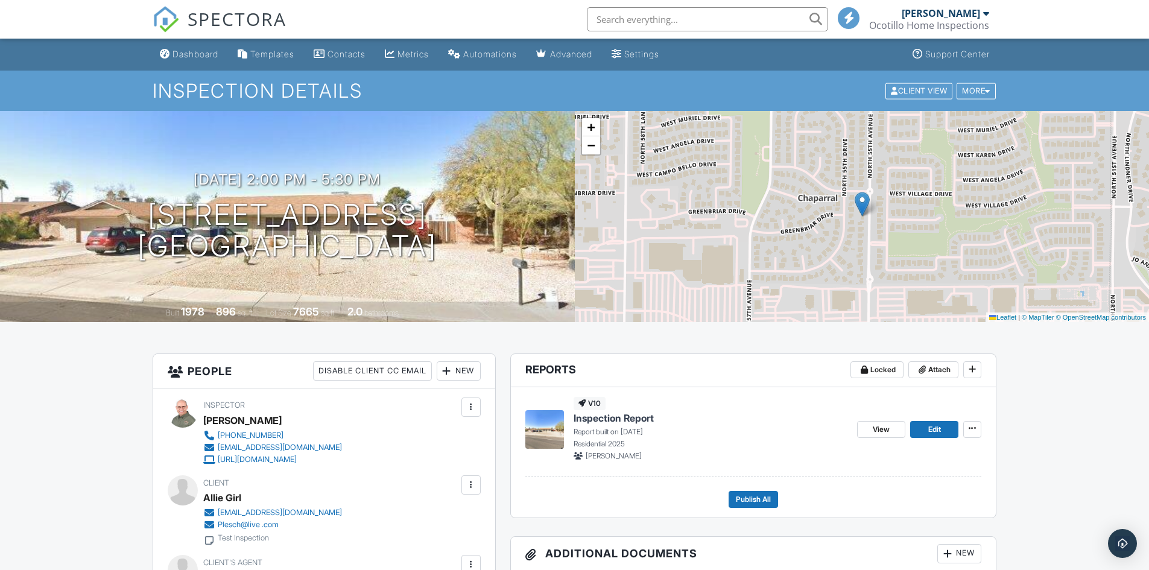
click at [965, 21] on div "Ocotillo Home Inspections" at bounding box center [929, 25] width 120 height 12
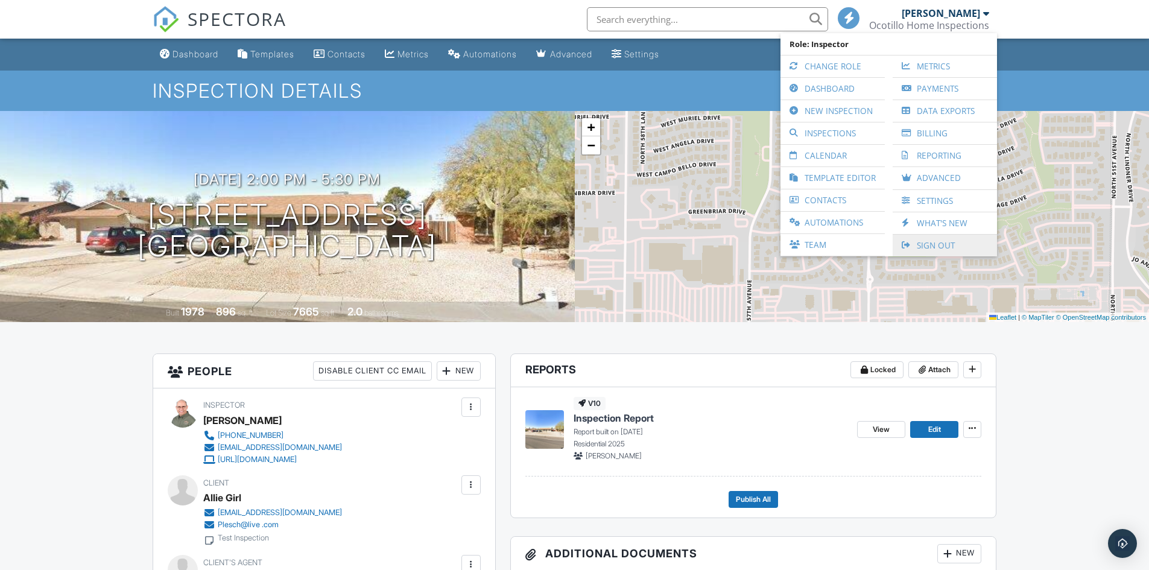
click at [928, 248] on link "Sign Out" at bounding box center [945, 246] width 92 height 22
